Goal: Information Seeking & Learning: Learn about a topic

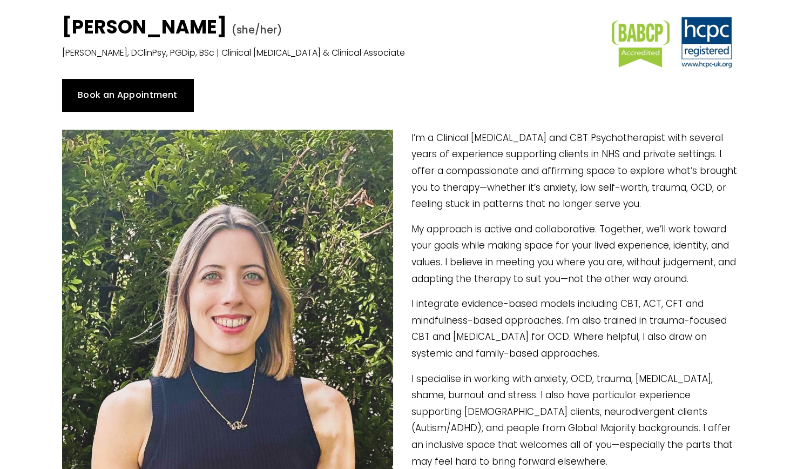
scroll to position [54, 0]
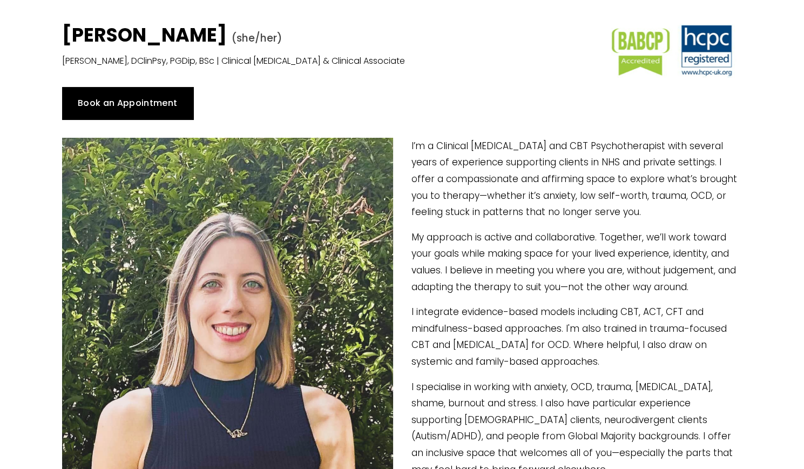
drag, startPoint x: 72, startPoint y: 38, endPoint x: 216, endPoint y: 42, distance: 144.3
click at [227, 38] on strong "[PERSON_NAME]" at bounding box center [144, 35] width 165 height 26
click at [106, 42] on strong "[PERSON_NAME]" at bounding box center [144, 35] width 165 height 26
drag, startPoint x: 72, startPoint y: 35, endPoint x: 209, endPoint y: 39, distance: 136.2
click at [209, 39] on strong "[PERSON_NAME]" at bounding box center [144, 35] width 165 height 26
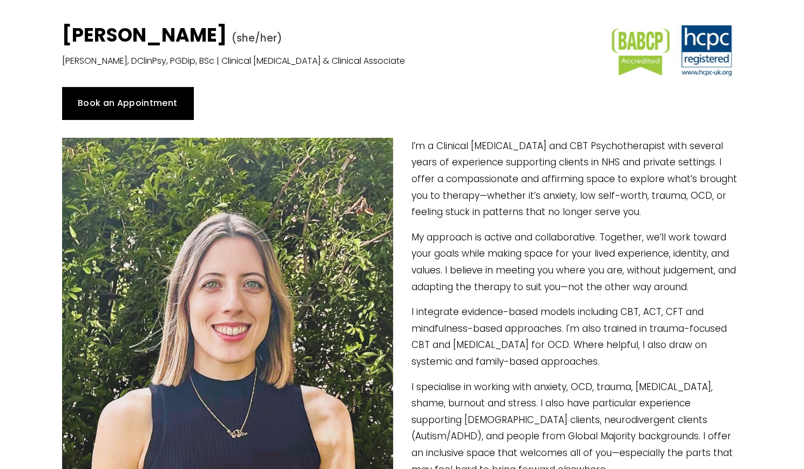
drag, startPoint x: 66, startPoint y: 37, endPoint x: 256, endPoint y: 41, distance: 190.2
click at [256, 41] on h1 "Dr Sophia Kosmider (she/her)" at bounding box center [315, 37] width 506 height 26
copy strong "[PERSON_NAME]"
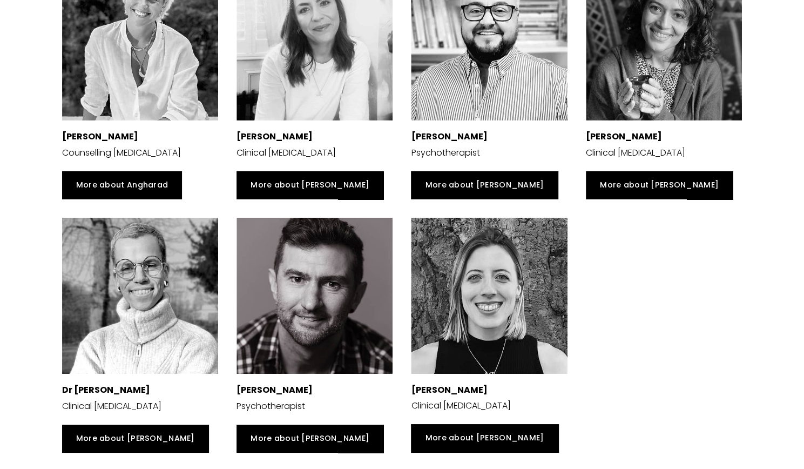
scroll to position [2161, 0]
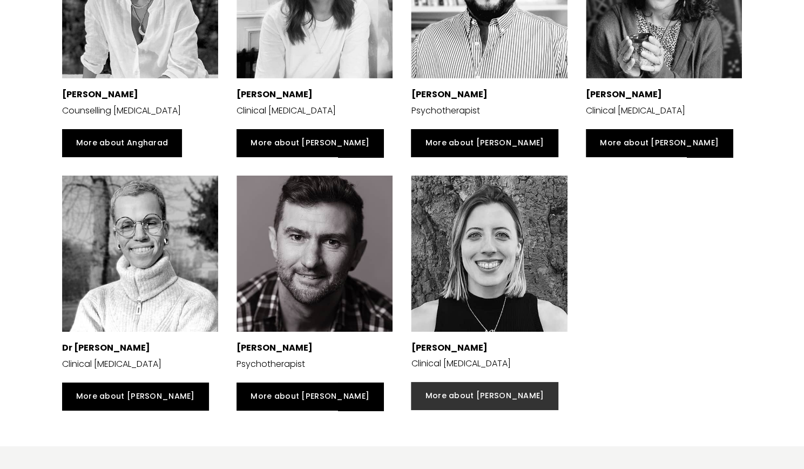
click at [455, 400] on link "More about [PERSON_NAME]" at bounding box center [484, 396] width 147 height 28
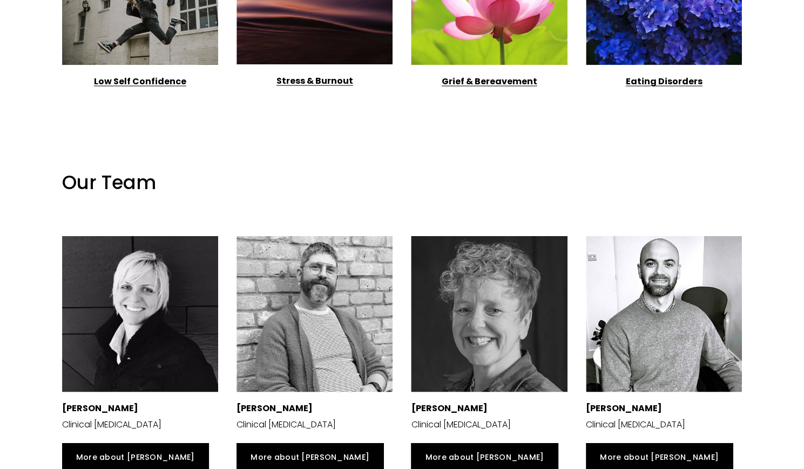
scroll to position [1296, 0]
